Goal: Information Seeking & Learning: Learn about a topic

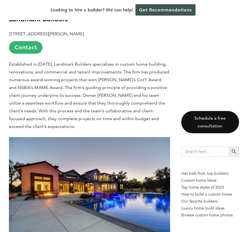
scroll to position [313, 0]
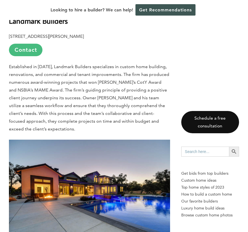
click at [30, 44] on link "Contact" at bounding box center [25, 50] width 33 height 13
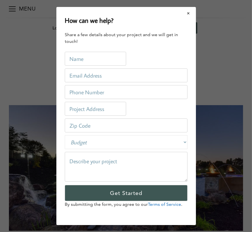
click at [188, 15] on button "Close modal" at bounding box center [188, 14] width 15 height 12
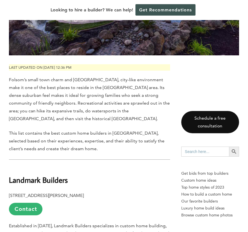
scroll to position [183, 0]
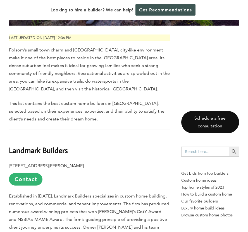
click at [31, 145] on b "Landmark Builders" at bounding box center [38, 150] width 59 height 10
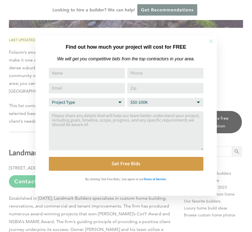
click at [213, 40] on icon at bounding box center [211, 41] width 6 height 6
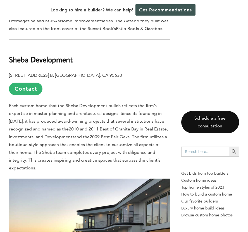
scroll to position [1214, 0]
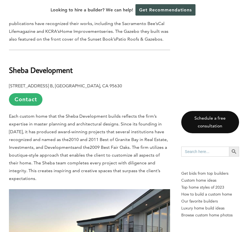
click at [11, 65] on b "Sheba Development" at bounding box center [41, 70] width 64 height 10
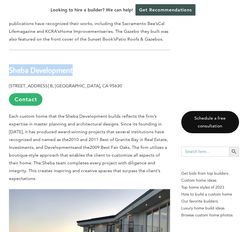
drag, startPoint x: 11, startPoint y: 56, endPoint x: 62, endPoint y: 54, distance: 50.5
click at [62, 65] on b "Sheba Development" at bounding box center [41, 70] width 64 height 10
copy b "Sheba Development"
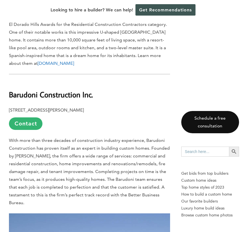
scroll to position [875, 0]
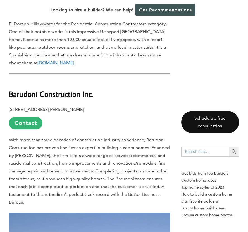
click at [30, 89] on b "Barudoni Construction Inc." at bounding box center [51, 94] width 84 height 10
drag, startPoint x: 30, startPoint y: 83, endPoint x: 22, endPoint y: 79, distance: 9.0
click at [22, 89] on b "Barudoni Construction Inc." at bounding box center [51, 94] width 84 height 10
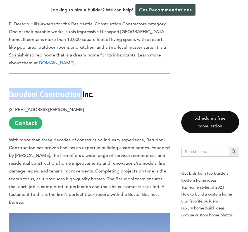
drag, startPoint x: 22, startPoint y: 79, endPoint x: 81, endPoint y: 81, distance: 59.2
click at [81, 89] on b "Barudoni Construction Inc." at bounding box center [51, 94] width 84 height 10
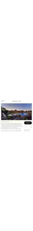
scroll to position [0, 0]
